Goal: Information Seeking & Learning: Learn about a topic

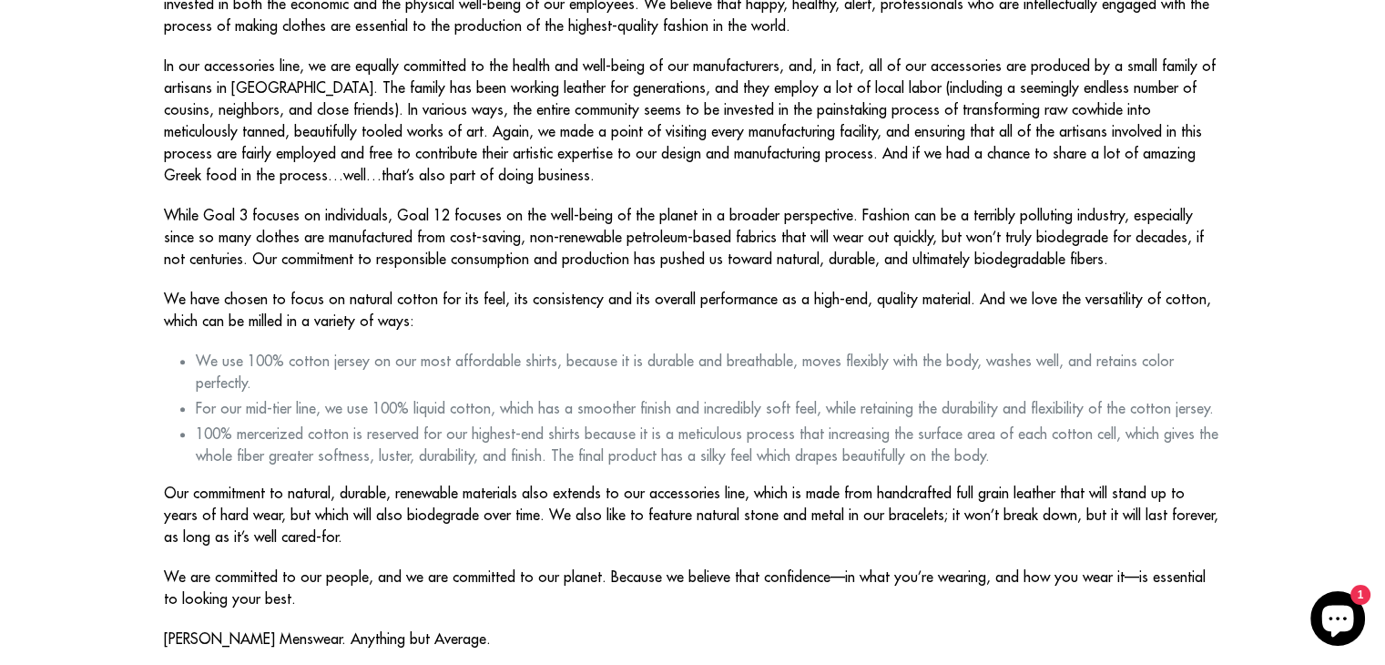
scroll to position [621, 0]
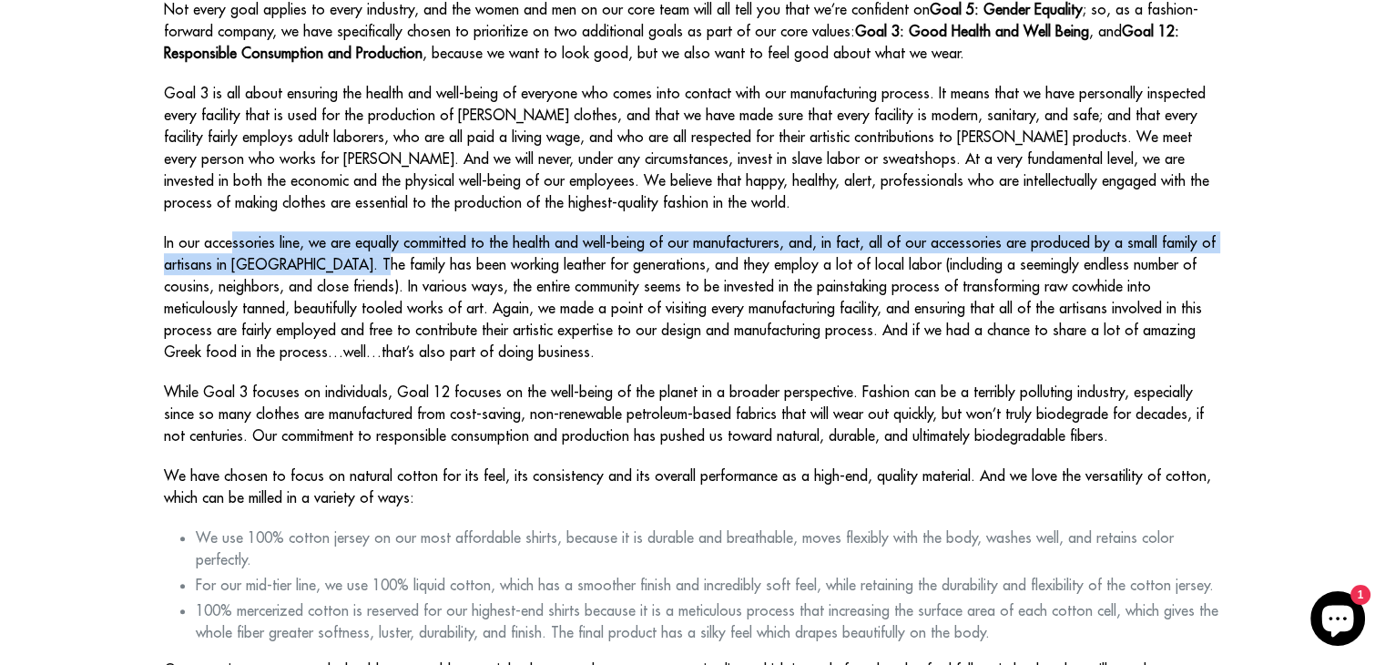
drag, startPoint x: 208, startPoint y: 198, endPoint x: 340, endPoint y: 230, distance: 136.0
click at [340, 231] on p "In our accessories line, we are equally committed to the health and well-being …" at bounding box center [693, 296] width 1058 height 131
copy p "In our accessories line, we are equally committed to the health and well-being …"
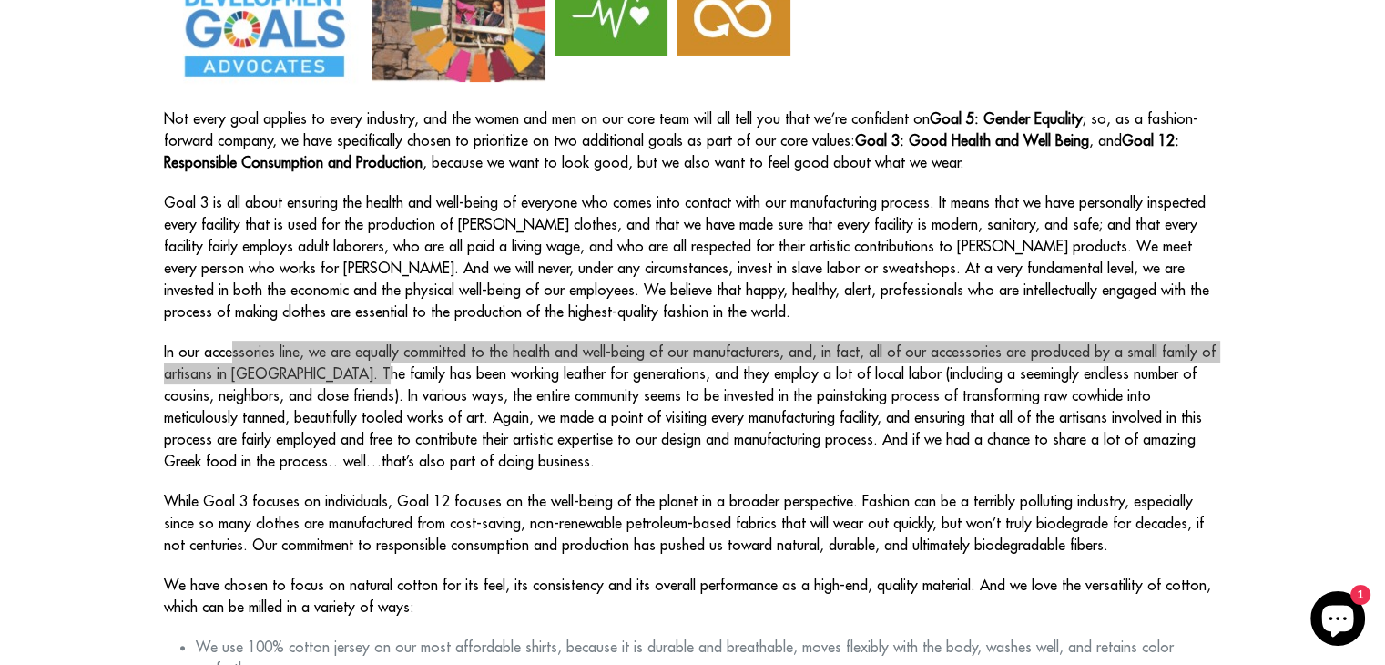
scroll to position [513, 0]
